Goal: Check status

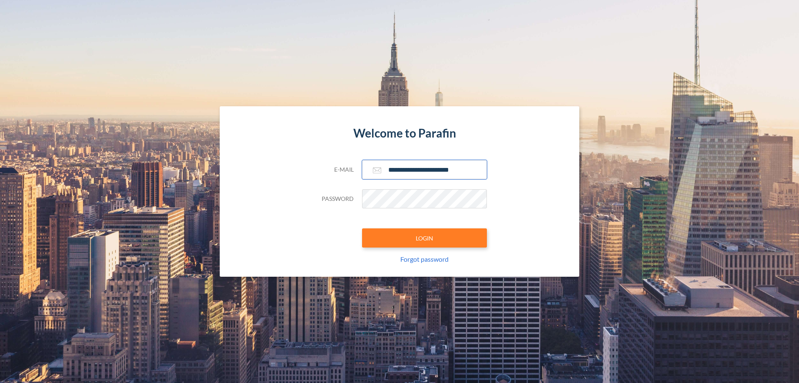
type input "**********"
click at [425, 238] on button "LOGIN" at bounding box center [424, 237] width 125 height 19
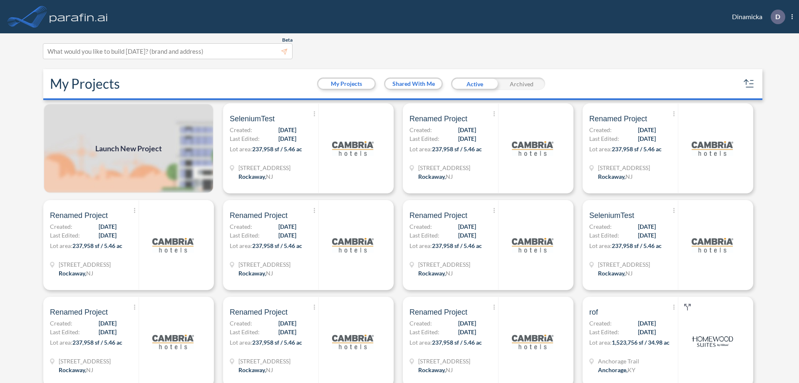
scroll to position [2, 0]
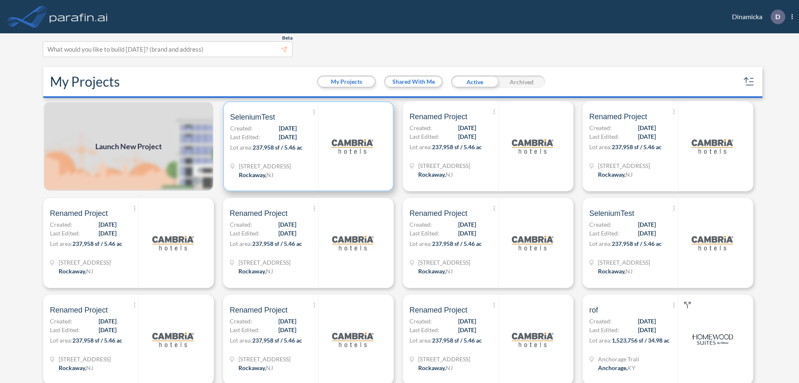
click at [307, 146] on p "Lot area: 237,958 sf / 5.46 ac" at bounding box center [274, 149] width 88 height 12
